Goal: Information Seeking & Learning: Check status

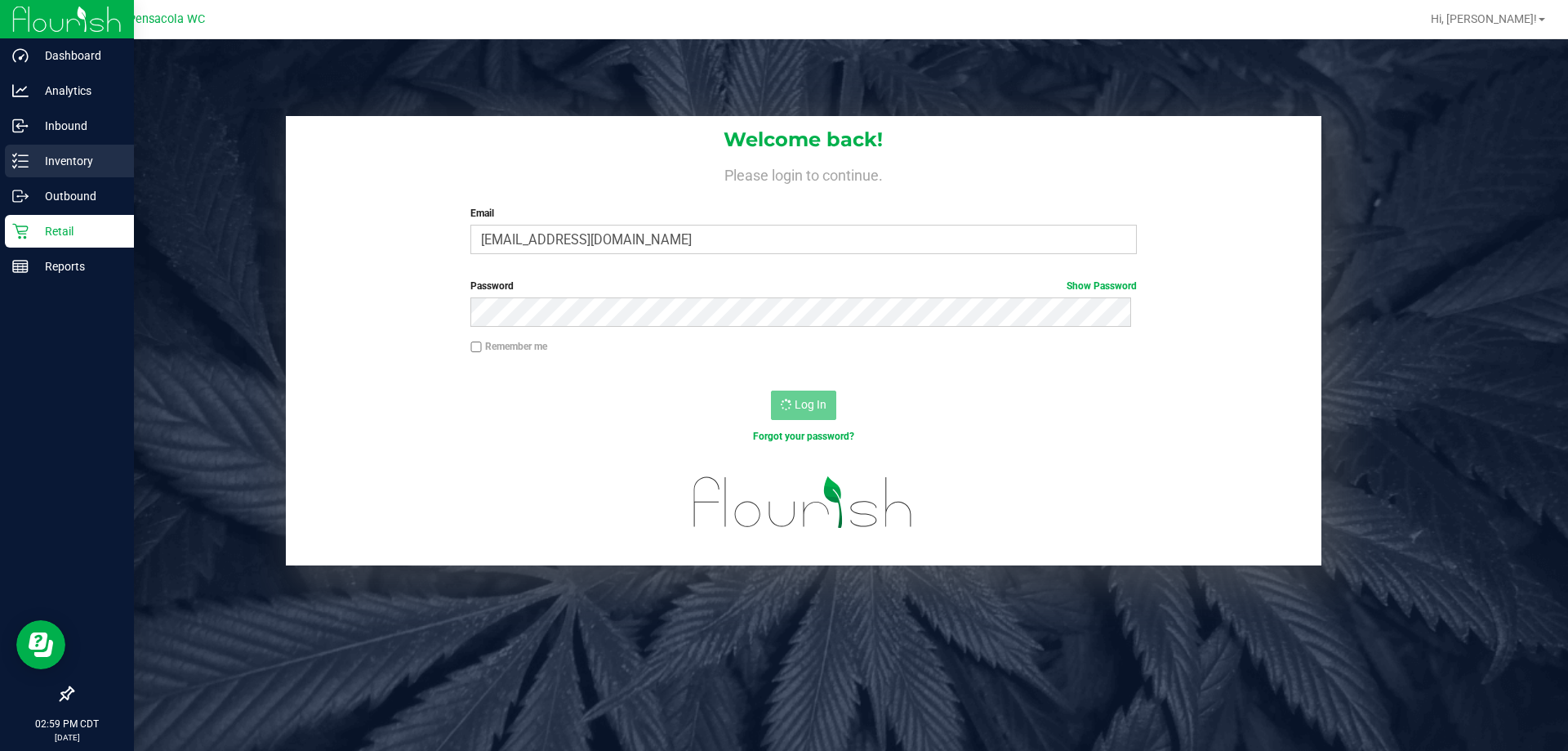
click at [55, 163] on p "Inventory" at bounding box center [78, 161] width 98 height 20
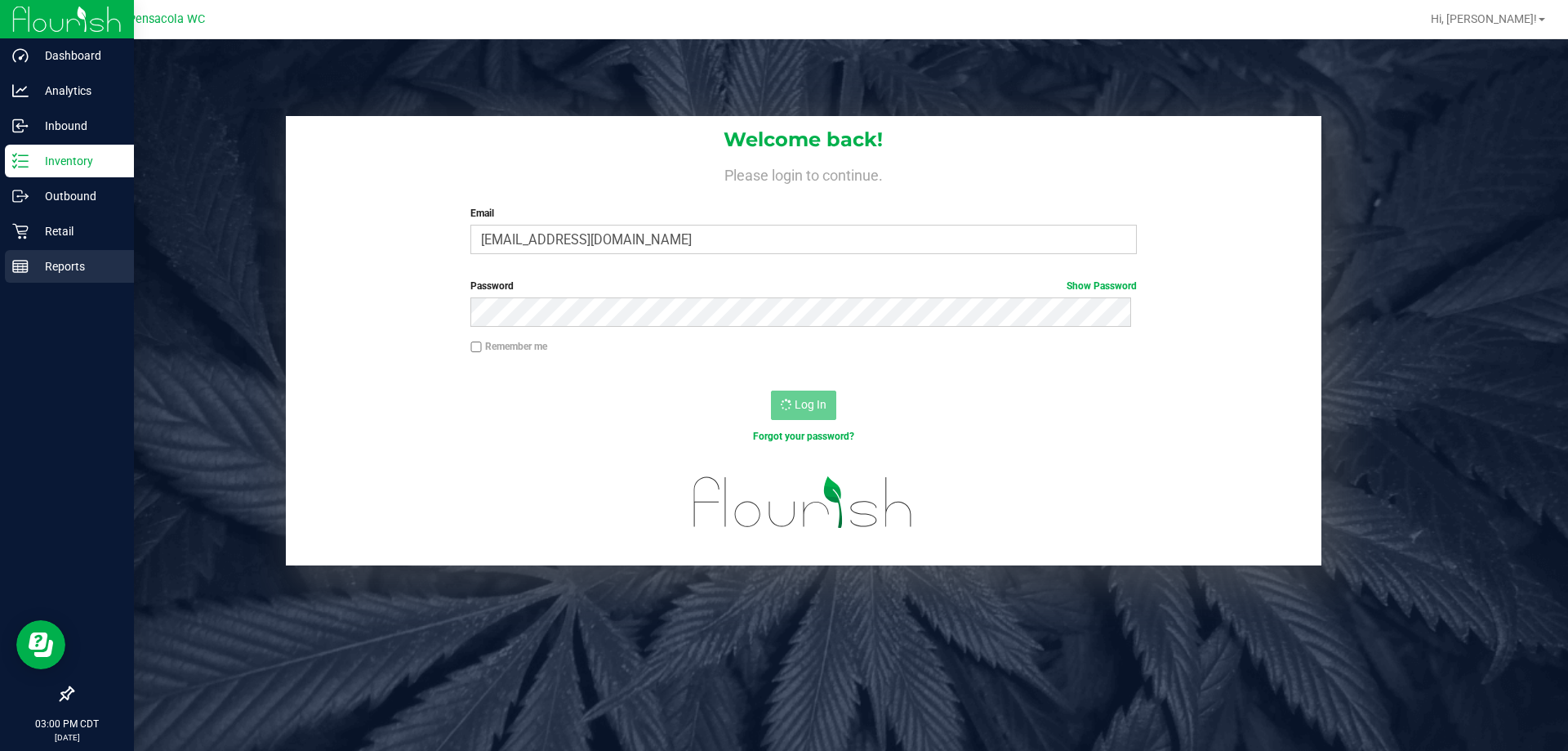
click at [22, 281] on div "Reports" at bounding box center [69, 266] width 129 height 32
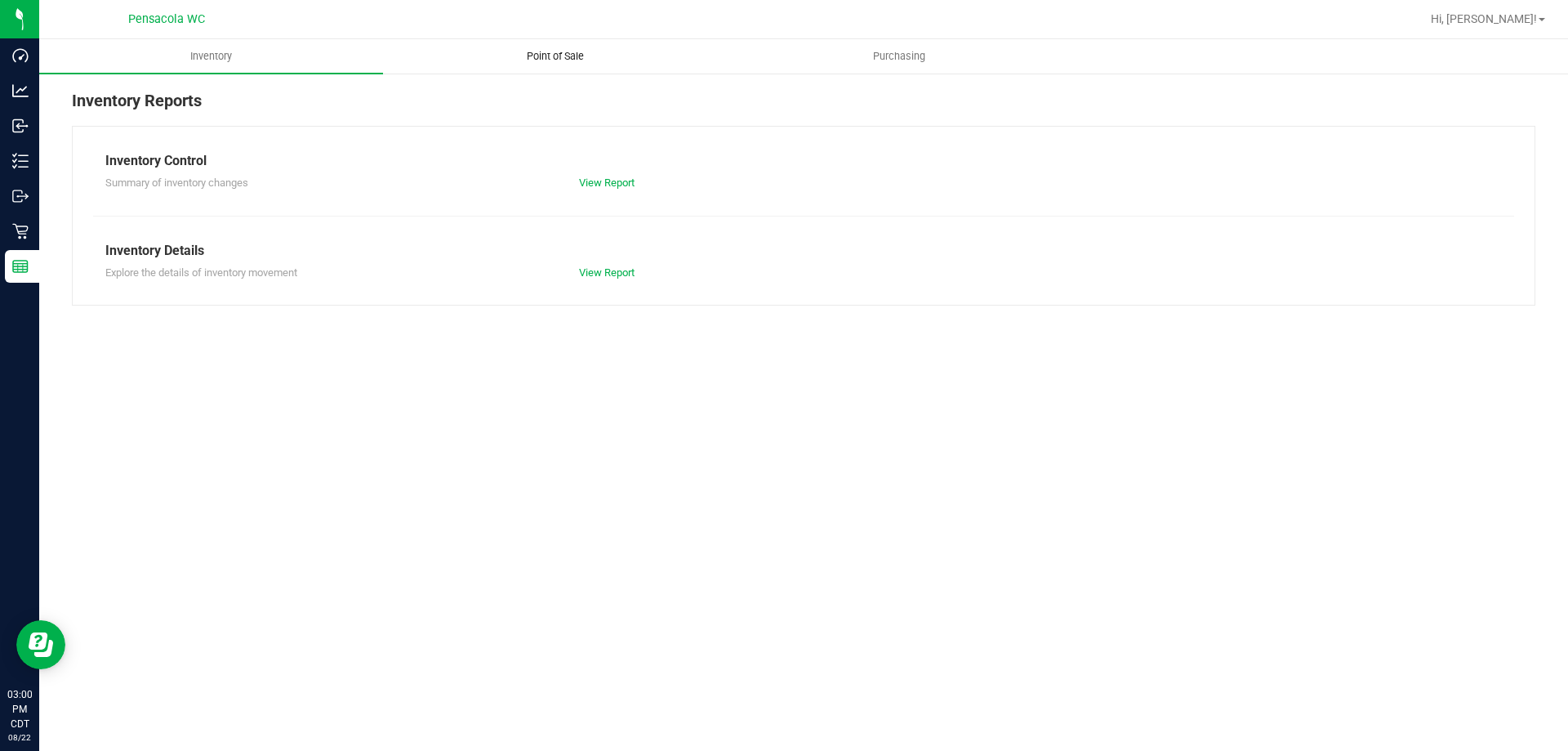
click at [531, 55] on span "Point of Sale" at bounding box center [555, 56] width 101 height 15
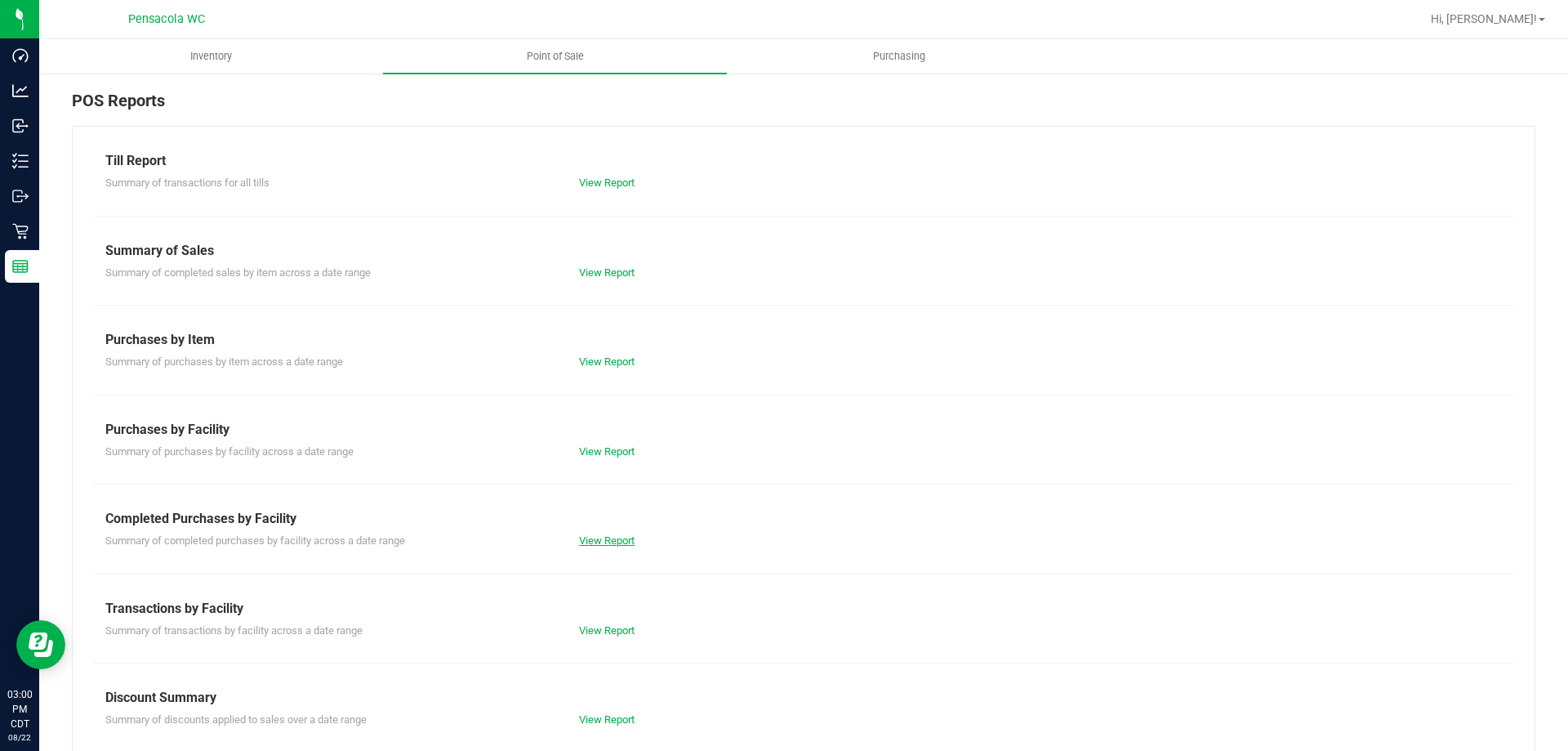
click at [592, 534] on link "View Report" at bounding box center [606, 540] width 55 height 12
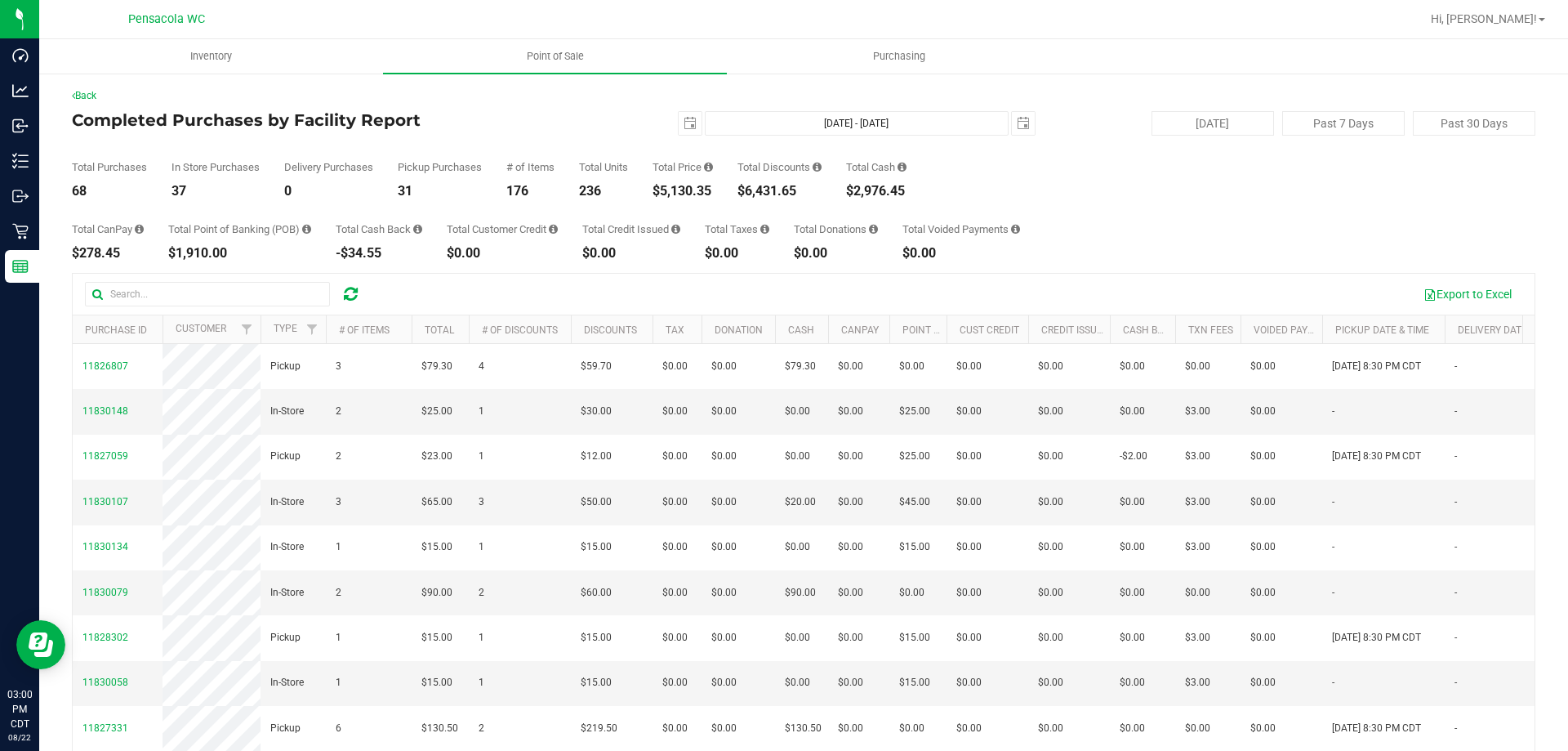
drag, startPoint x: 715, startPoint y: 190, endPoint x: 662, endPoint y: 187, distance: 53.1
click at [662, 187] on div "$5,130.35" at bounding box center [682, 191] width 60 height 13
copy div "5,130.35"
